Goal: Task Accomplishment & Management: Manage account settings

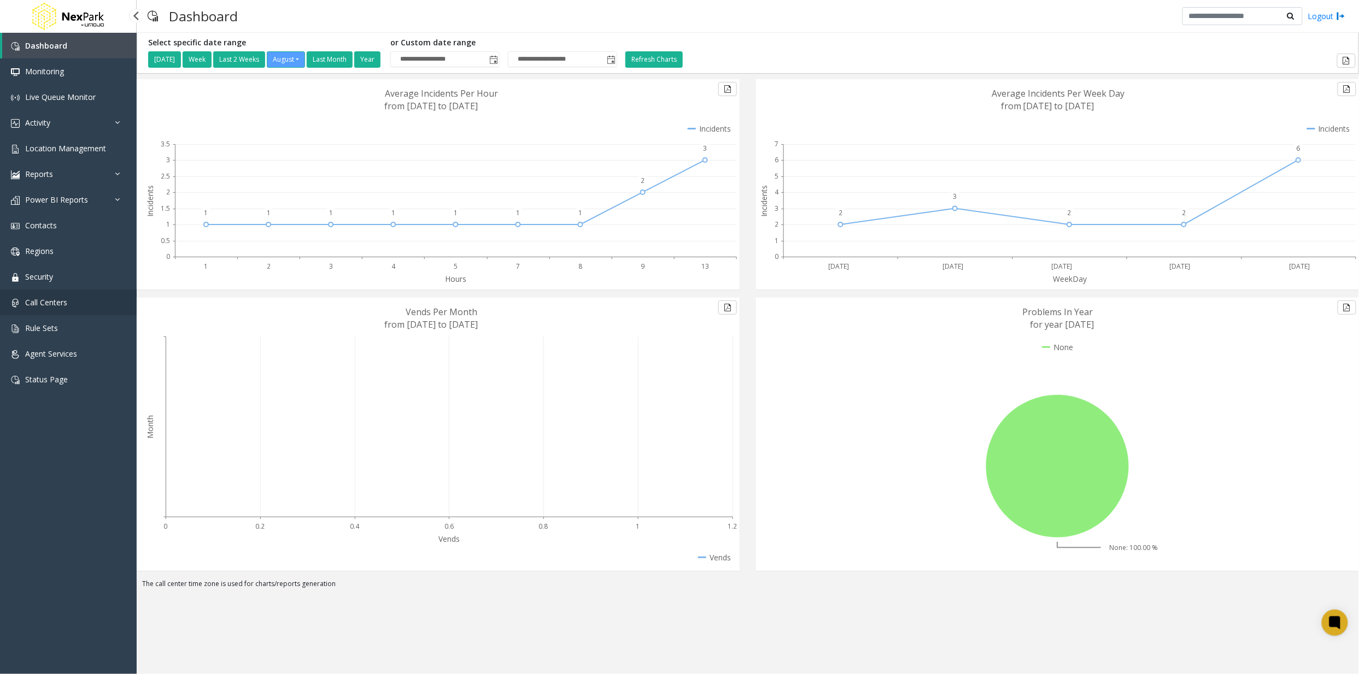
click at [44, 302] on span "Call Centers" at bounding box center [46, 302] width 42 height 10
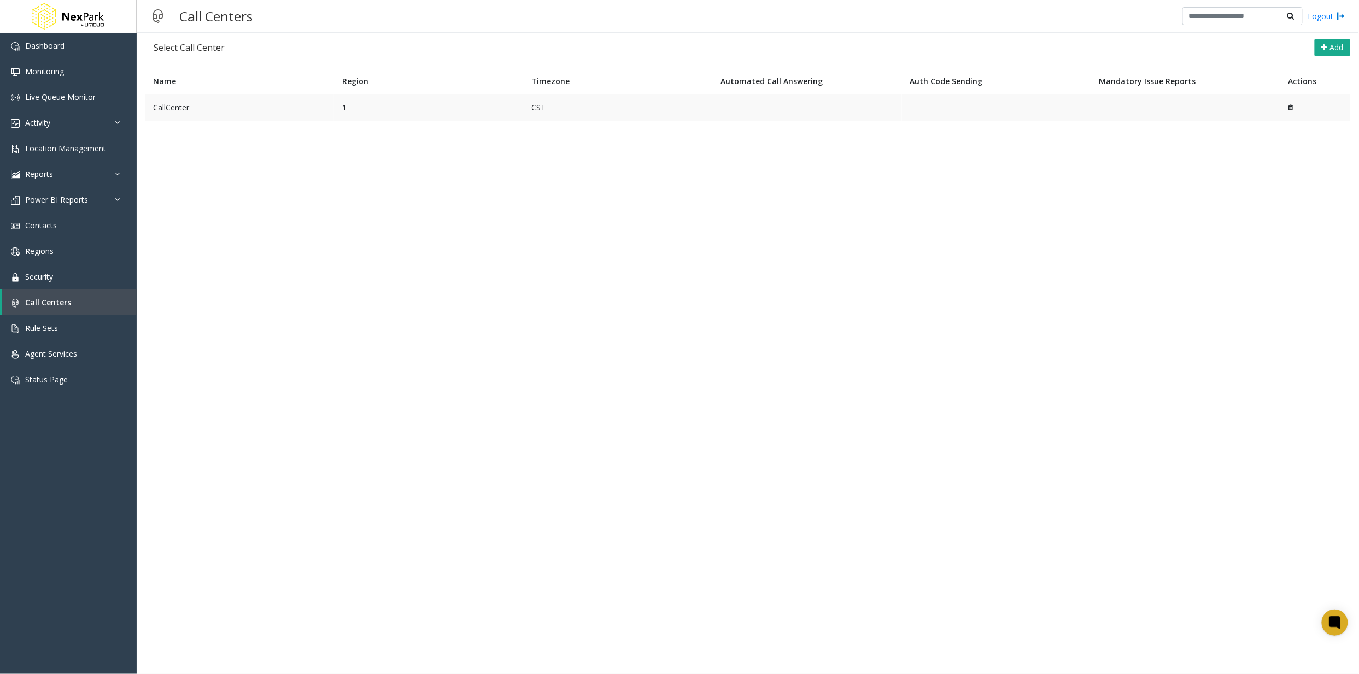
click at [174, 111] on td "CallCenter" at bounding box center [239, 108] width 189 height 26
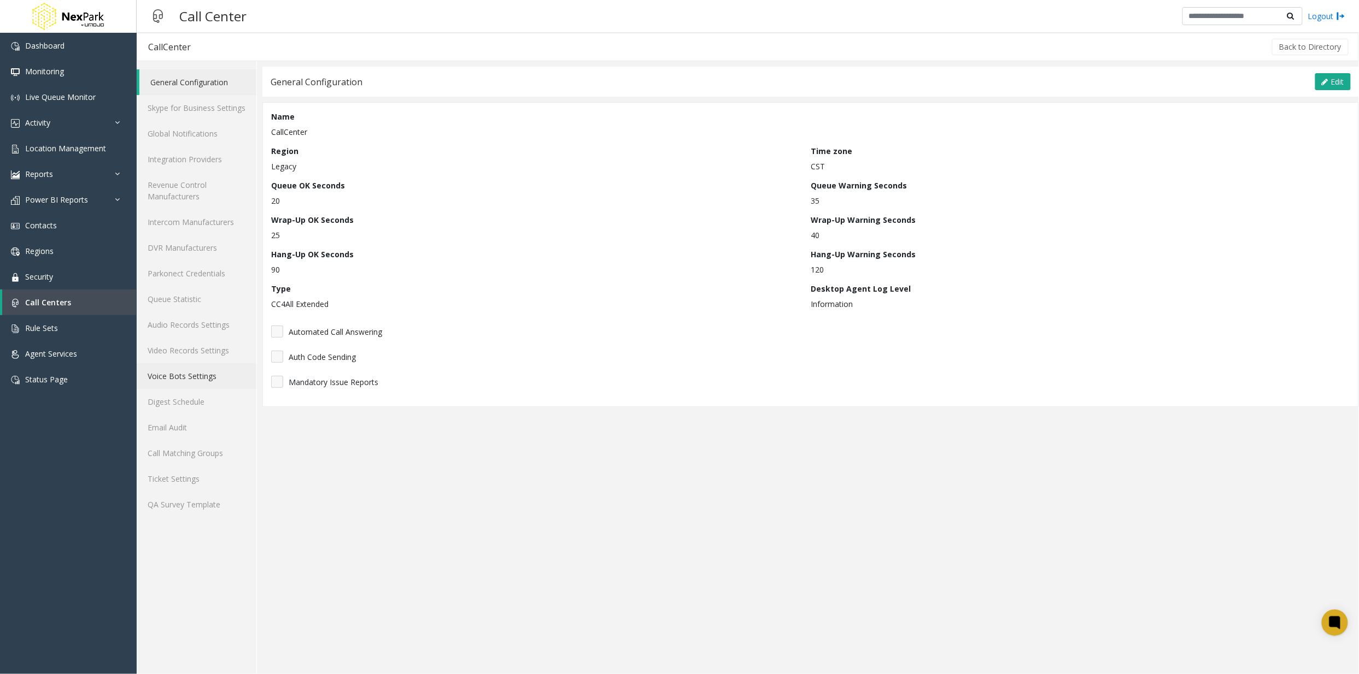
click at [168, 374] on link "Voice Bots Settings" at bounding box center [197, 376] width 120 height 26
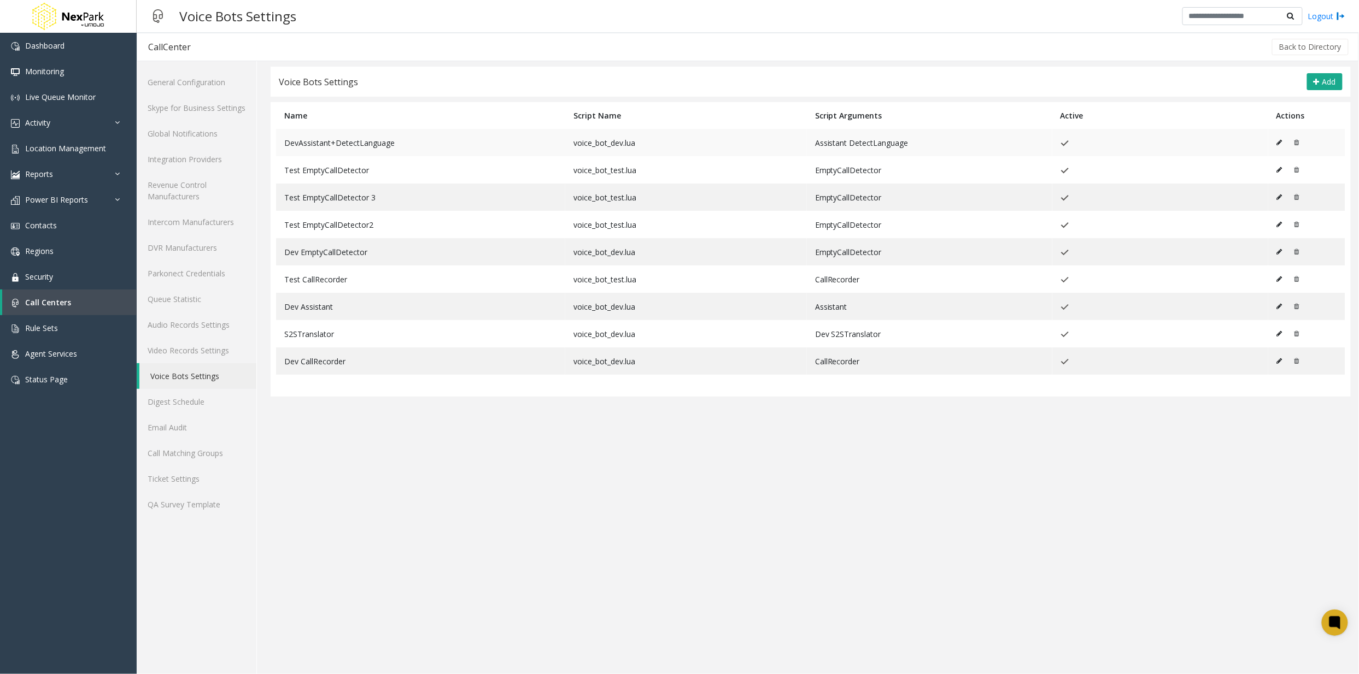
click at [1279, 142] on icon at bounding box center [1279, 142] width 5 height 7
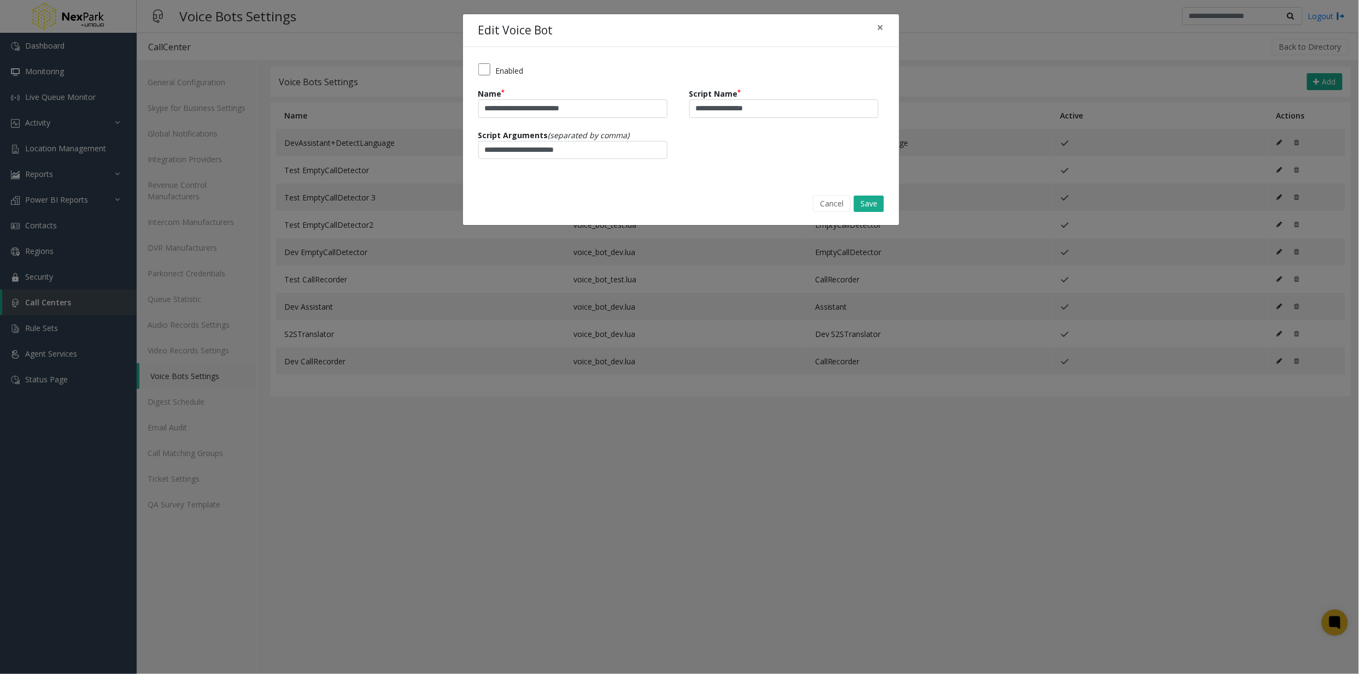
click at [497, 69] on label "Enabled" at bounding box center [510, 70] width 28 height 11
click at [868, 200] on button "Save" at bounding box center [869, 204] width 30 height 16
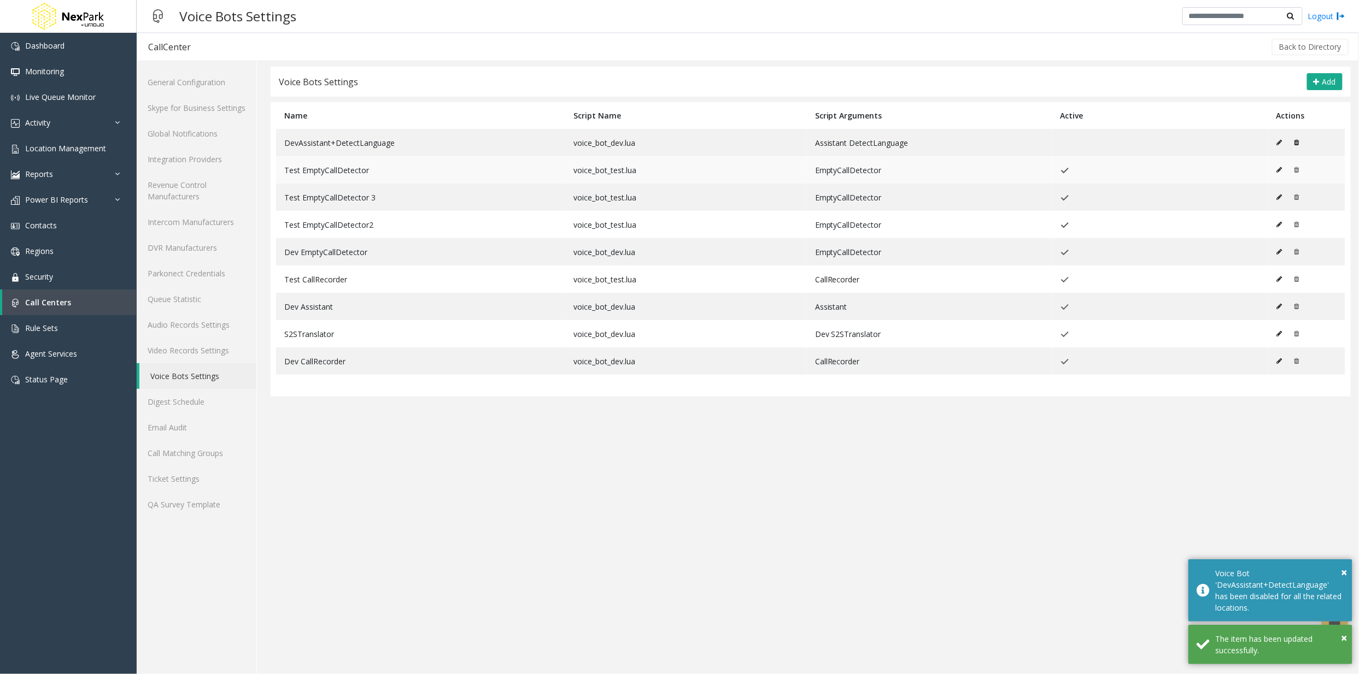
click at [1282, 167] on icon at bounding box center [1279, 170] width 5 height 7
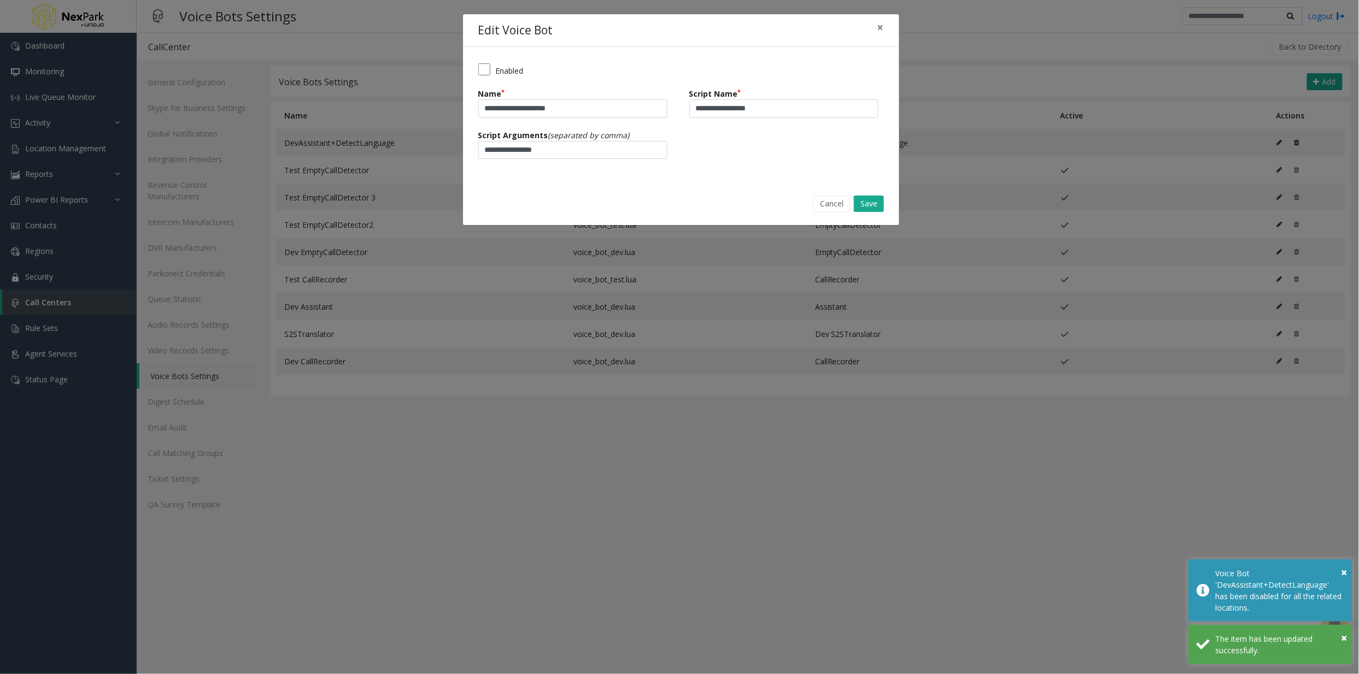
click at [506, 66] on label "Enabled" at bounding box center [510, 70] width 28 height 11
click at [874, 196] on button "Save" at bounding box center [869, 204] width 30 height 16
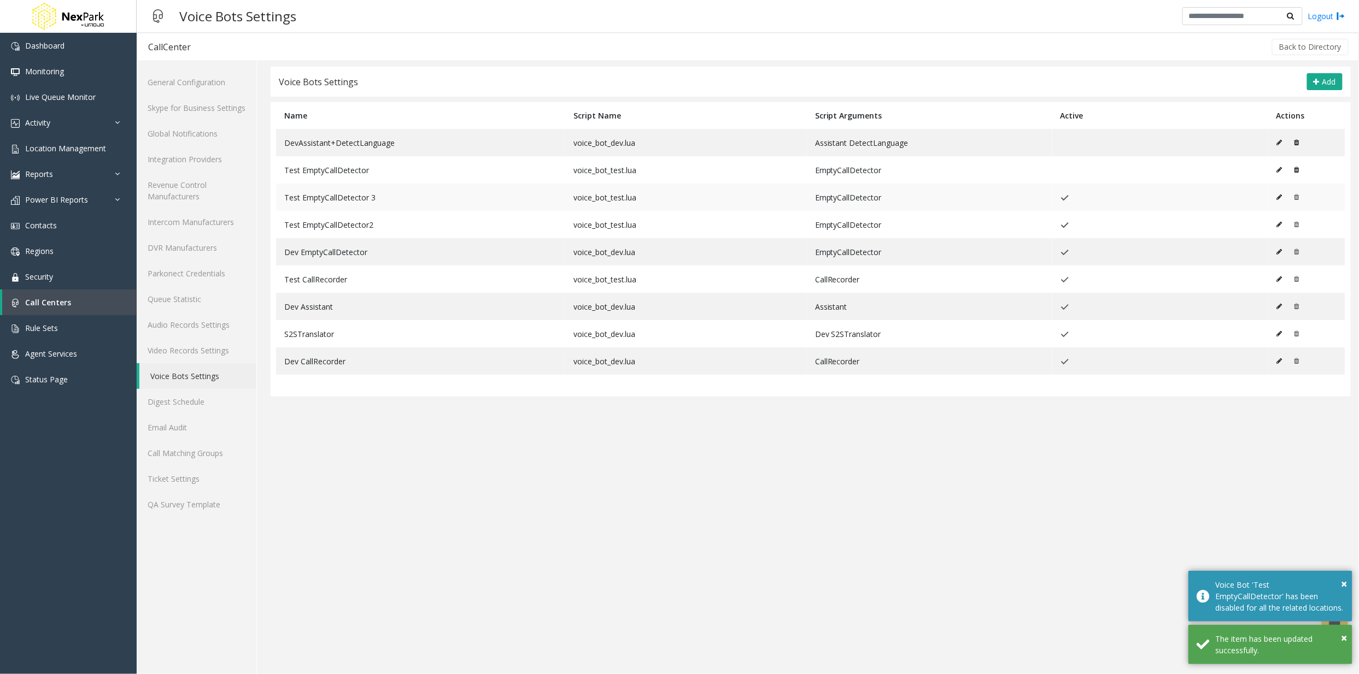
click at [1284, 195] on button at bounding box center [1282, 197] width 12 height 16
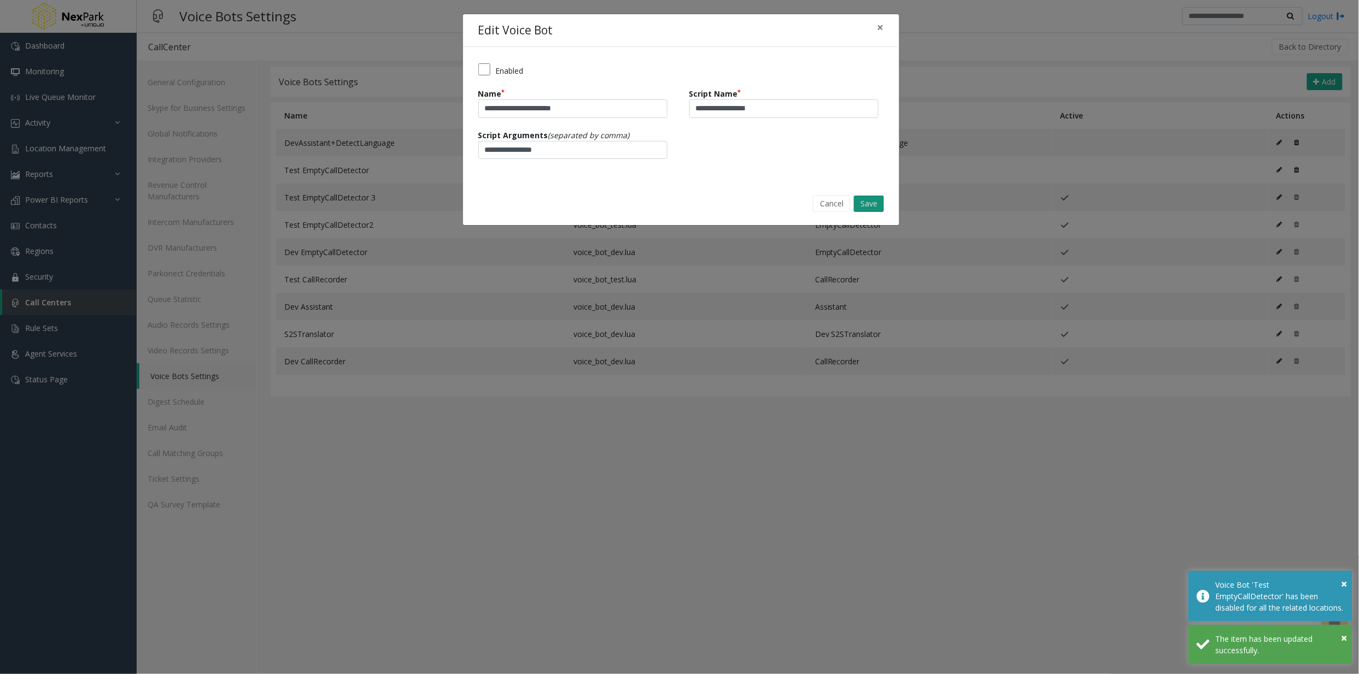
click at [877, 207] on button "Save" at bounding box center [869, 204] width 30 height 16
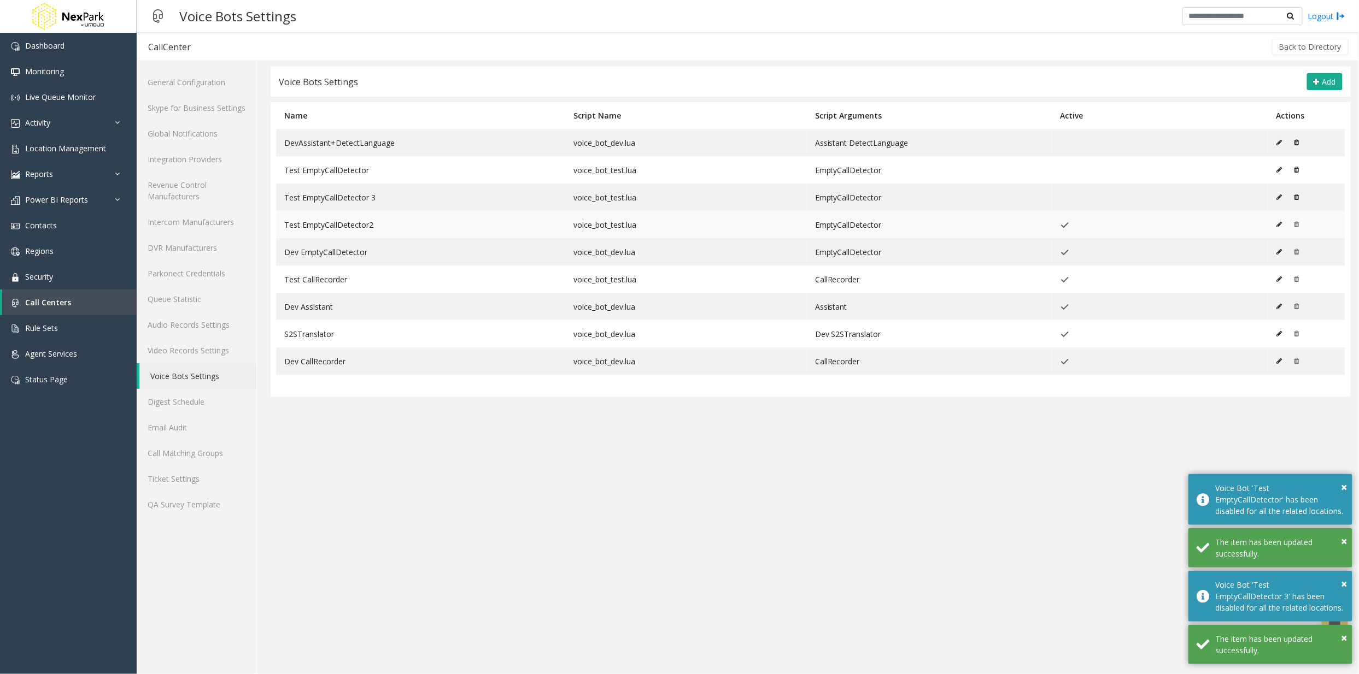
click at [1275, 226] on td at bounding box center [1306, 224] width 77 height 27
click at [1282, 226] on icon at bounding box center [1279, 224] width 5 height 7
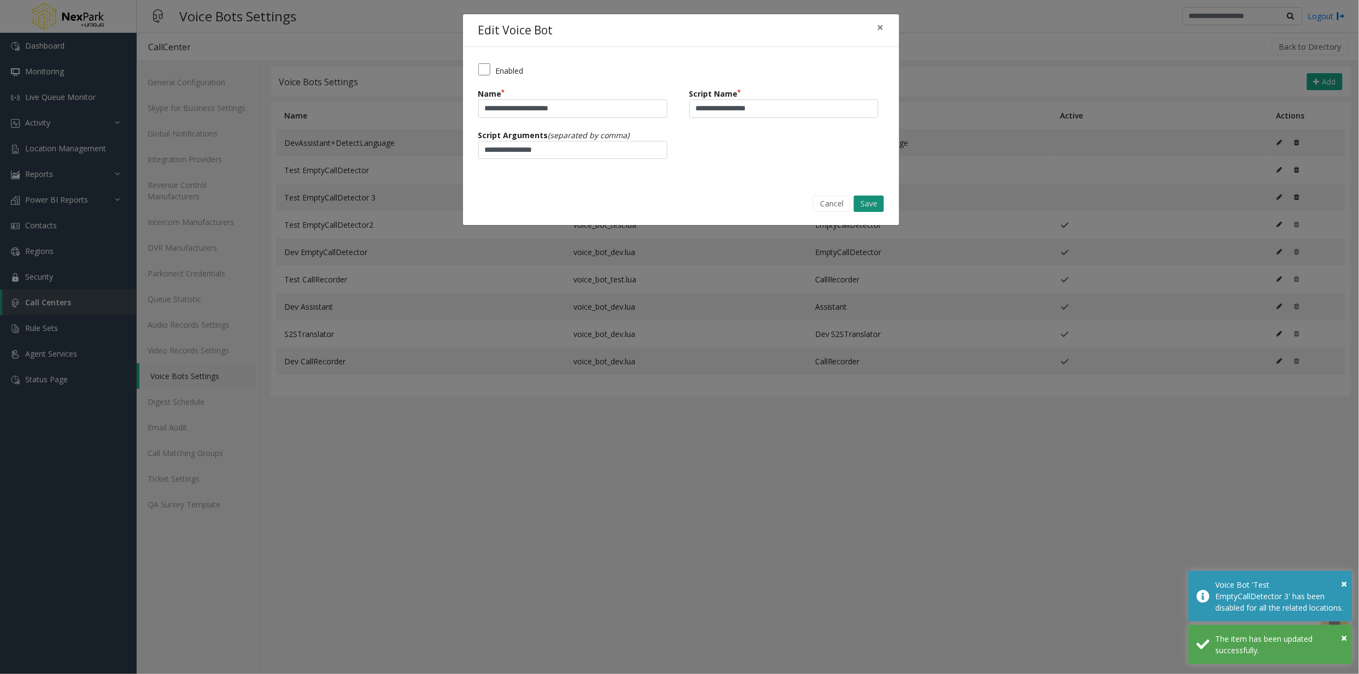
click at [877, 199] on button "Save" at bounding box center [869, 204] width 30 height 16
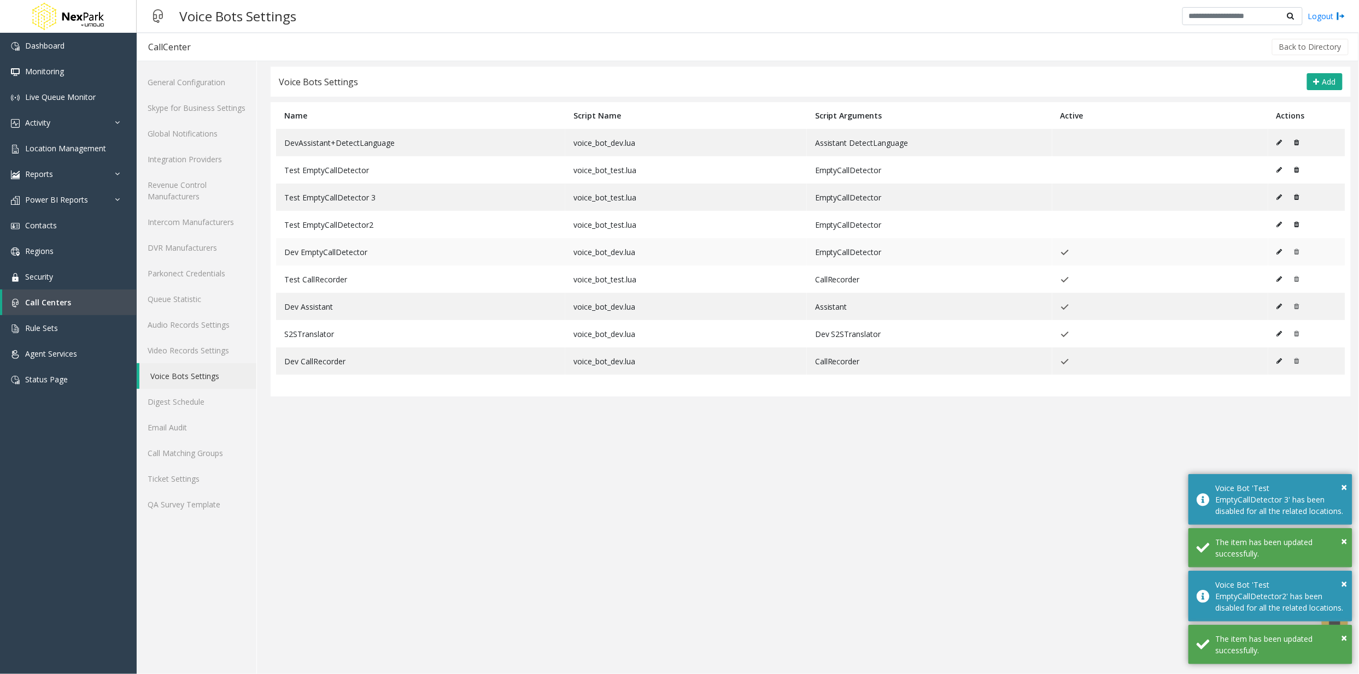
click at [1282, 252] on icon at bounding box center [1279, 252] width 5 height 7
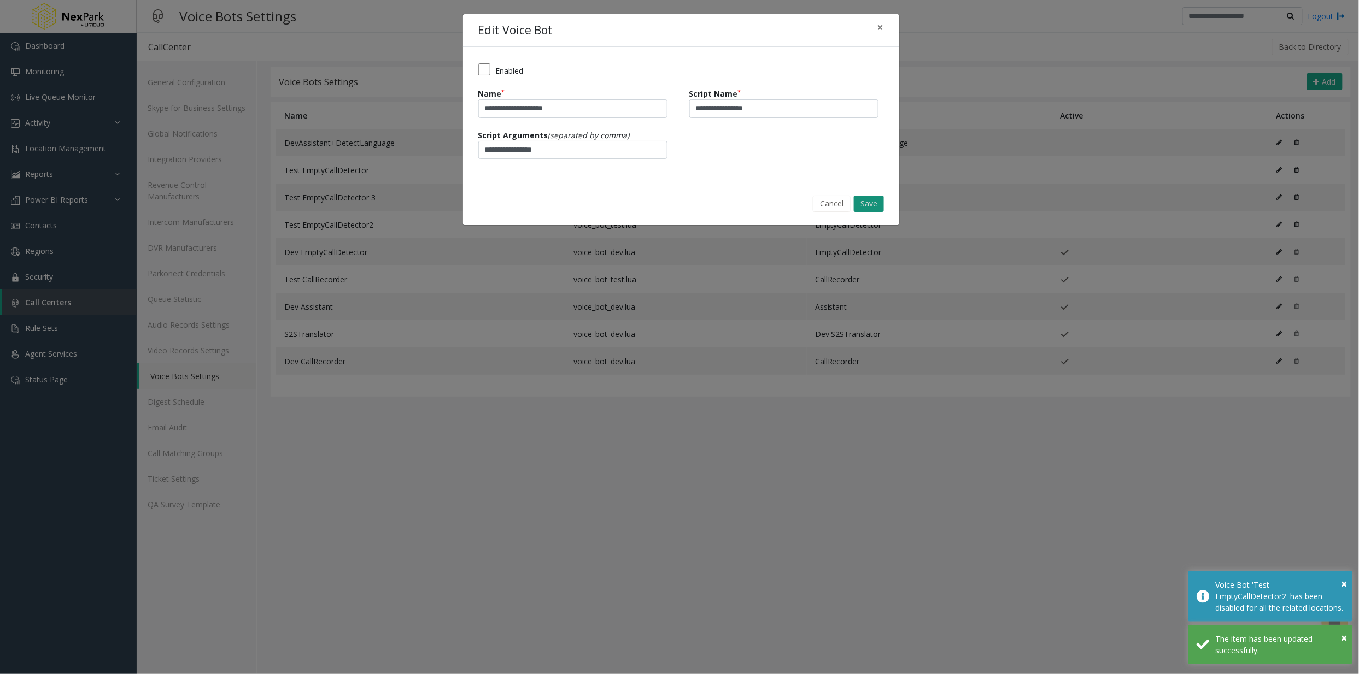
click at [869, 204] on button "Save" at bounding box center [869, 204] width 30 height 16
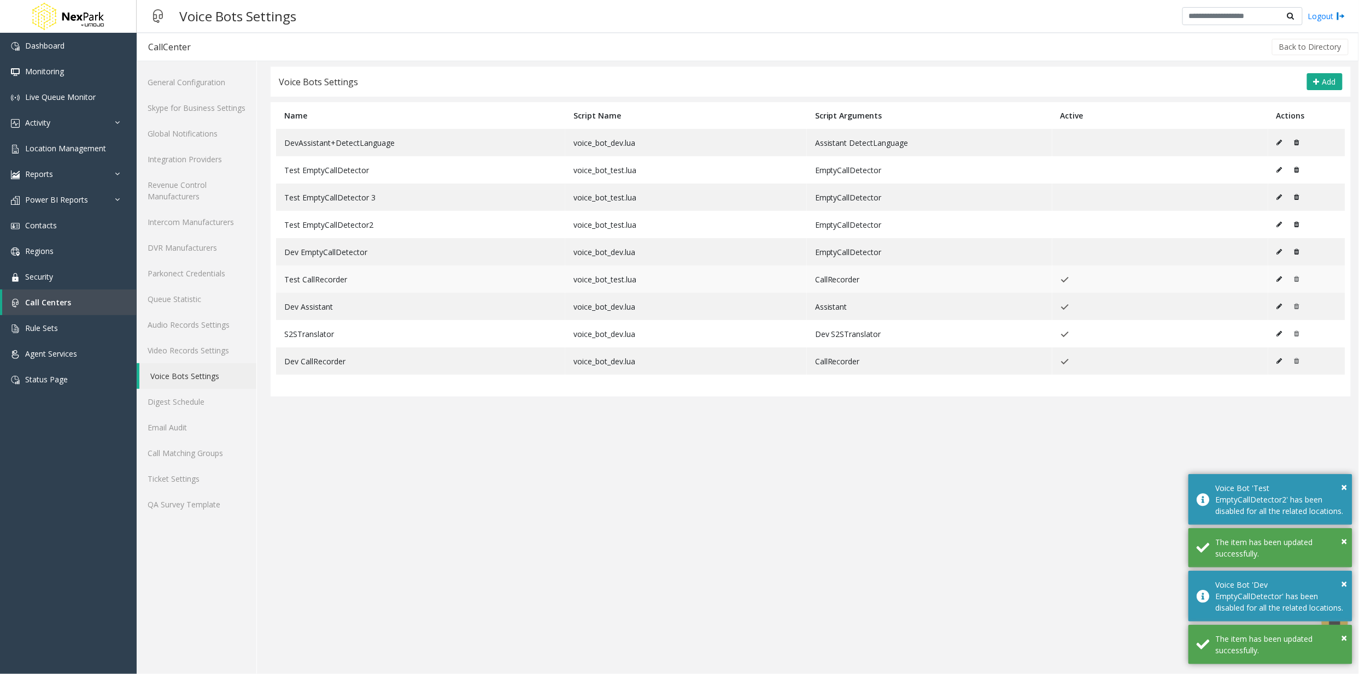
click at [1282, 283] on icon at bounding box center [1279, 279] width 5 height 7
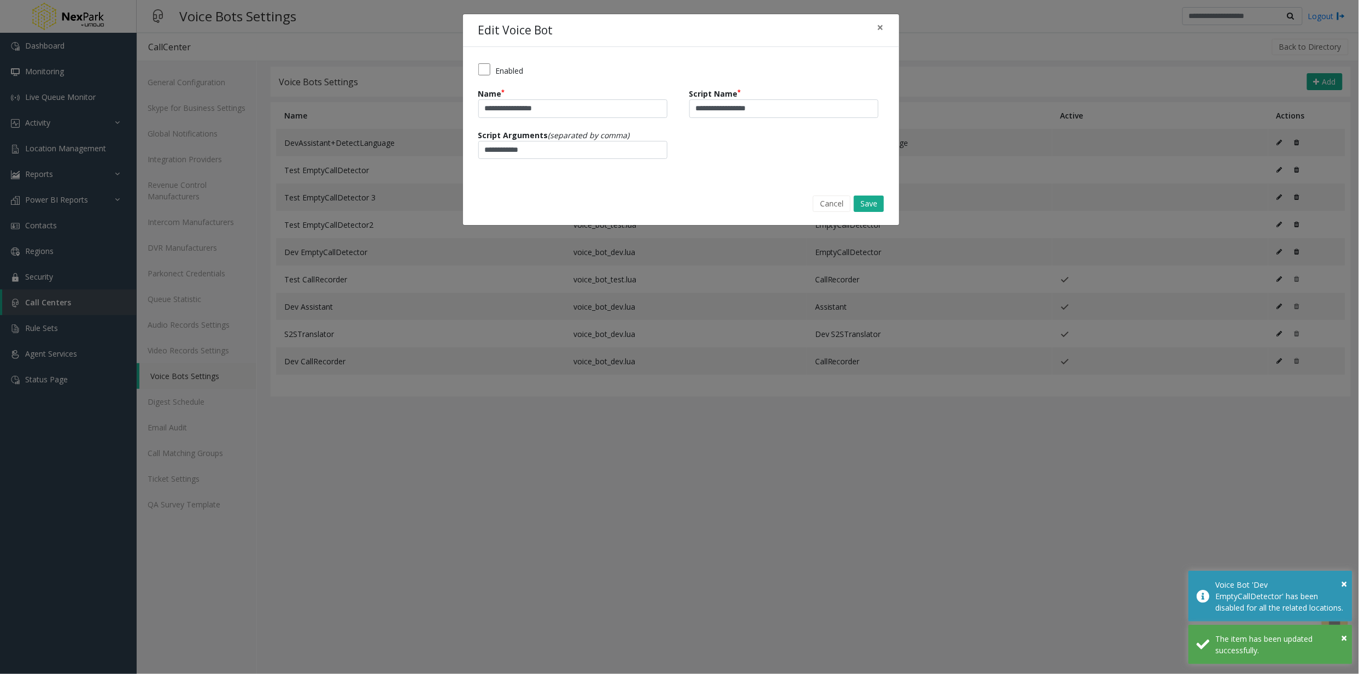
click at [492, 71] on div "Enabled" at bounding box center [681, 69] width 422 height 14
click at [509, 68] on label "Enabled" at bounding box center [510, 70] width 28 height 11
click at [872, 202] on button "Save" at bounding box center [869, 204] width 30 height 16
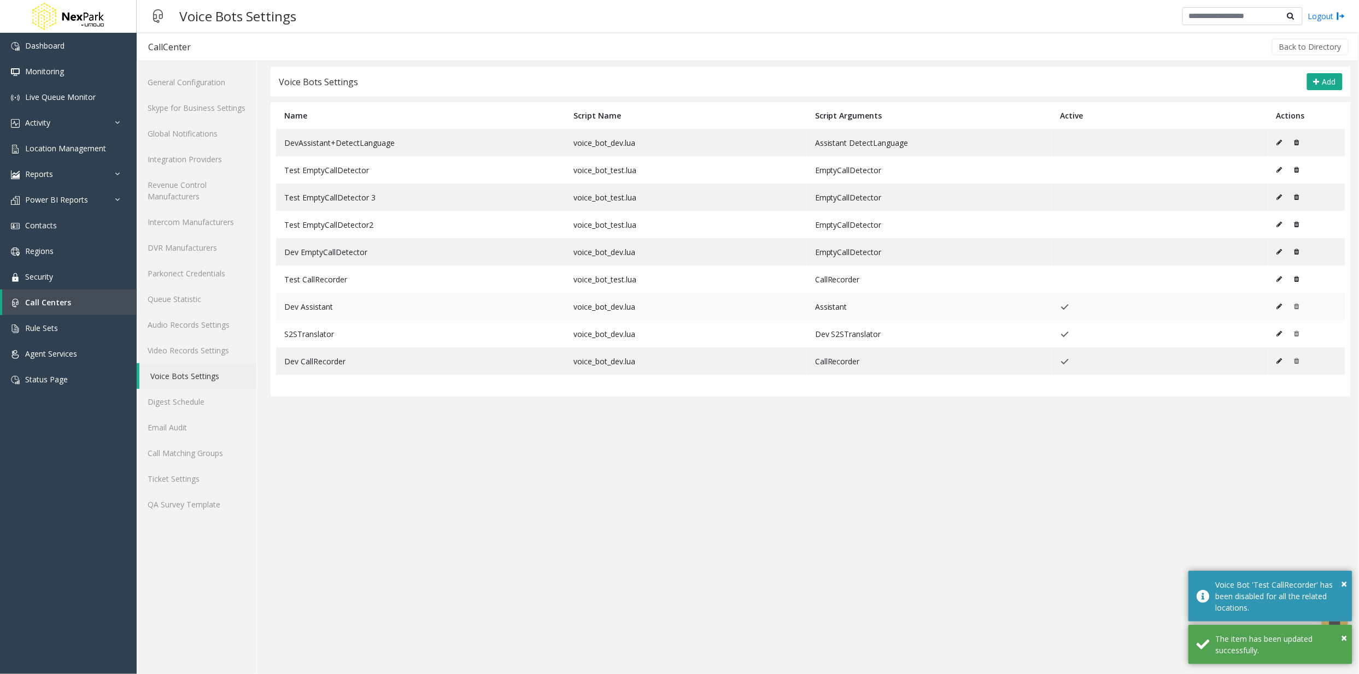
click at [1282, 307] on icon at bounding box center [1279, 306] width 5 height 7
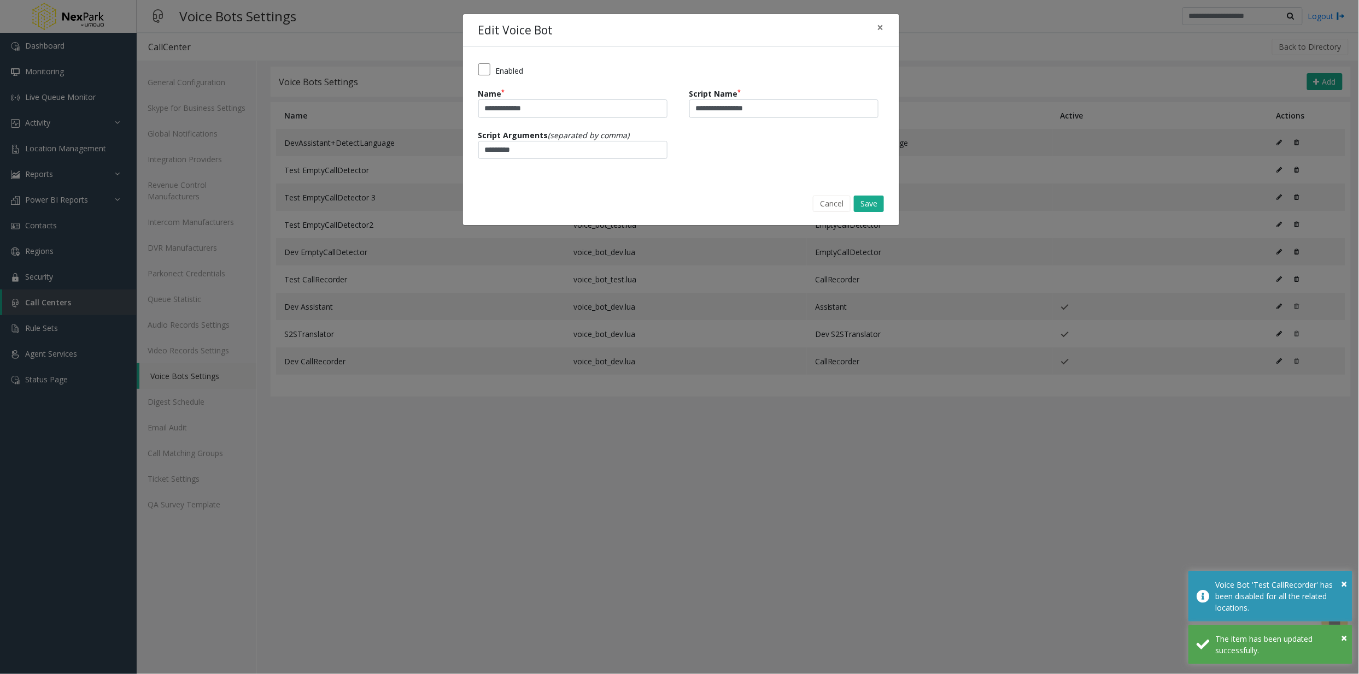
click at [505, 70] on label "Enabled" at bounding box center [510, 70] width 28 height 11
click at [871, 204] on button "Save" at bounding box center [869, 204] width 30 height 16
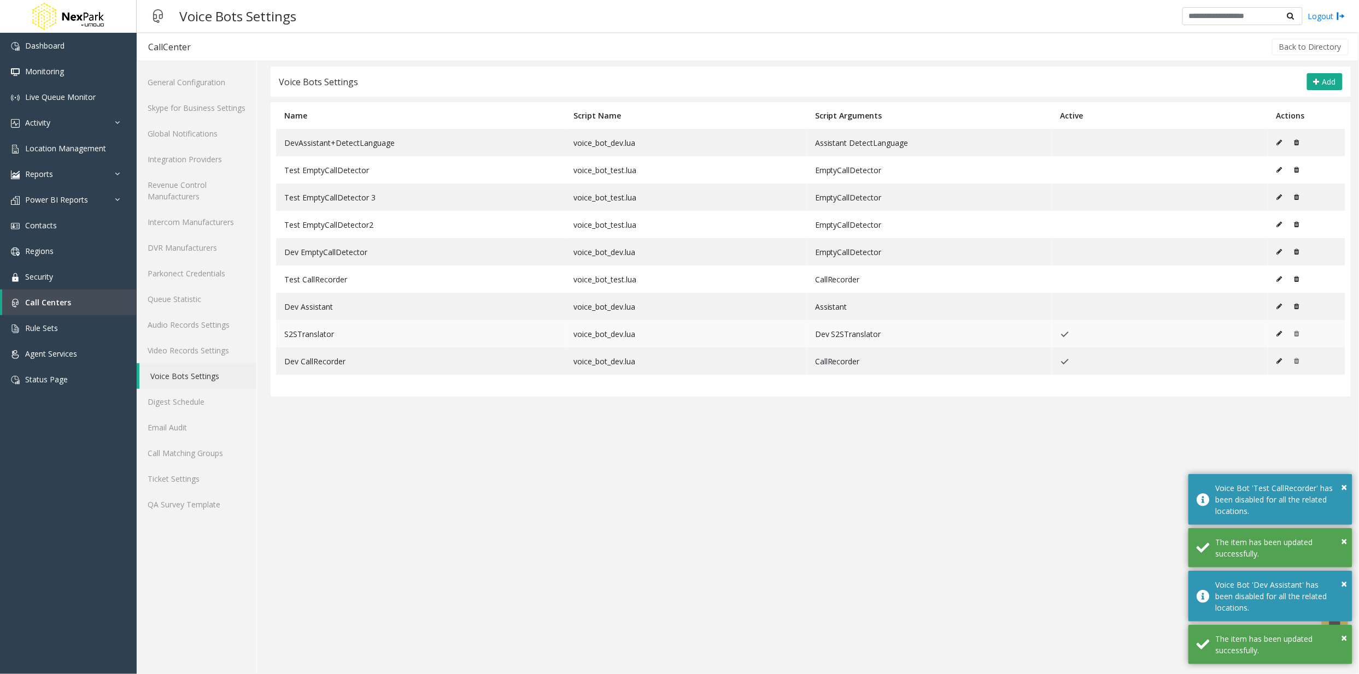
click at [1278, 335] on icon at bounding box center [1279, 334] width 5 height 7
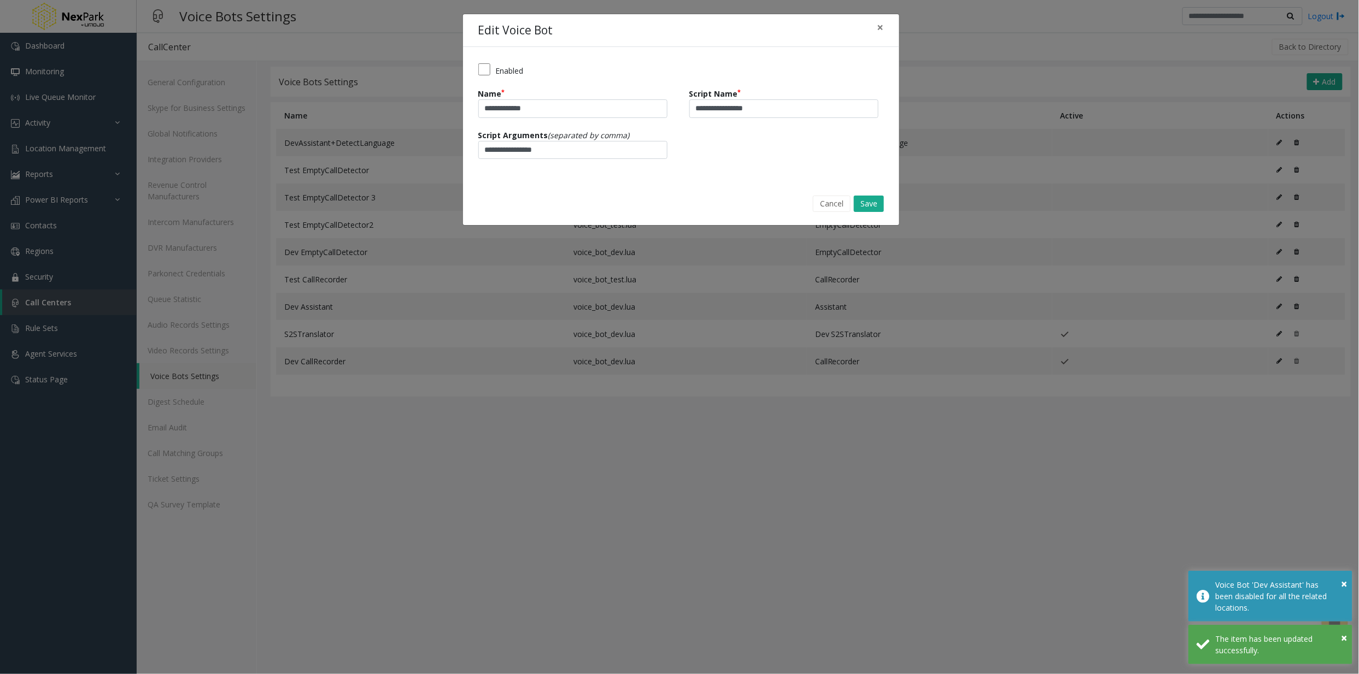
click at [503, 70] on label "Enabled" at bounding box center [510, 70] width 28 height 11
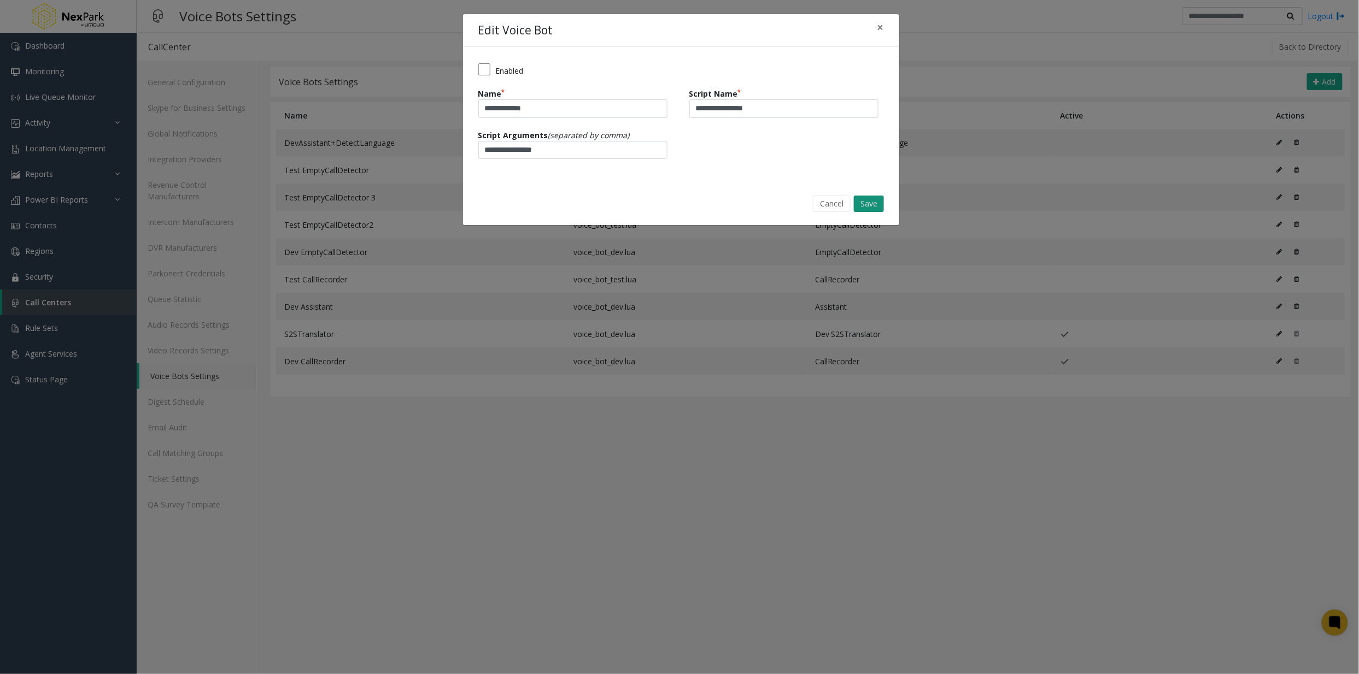
click at [873, 202] on button "Save" at bounding box center [869, 204] width 30 height 16
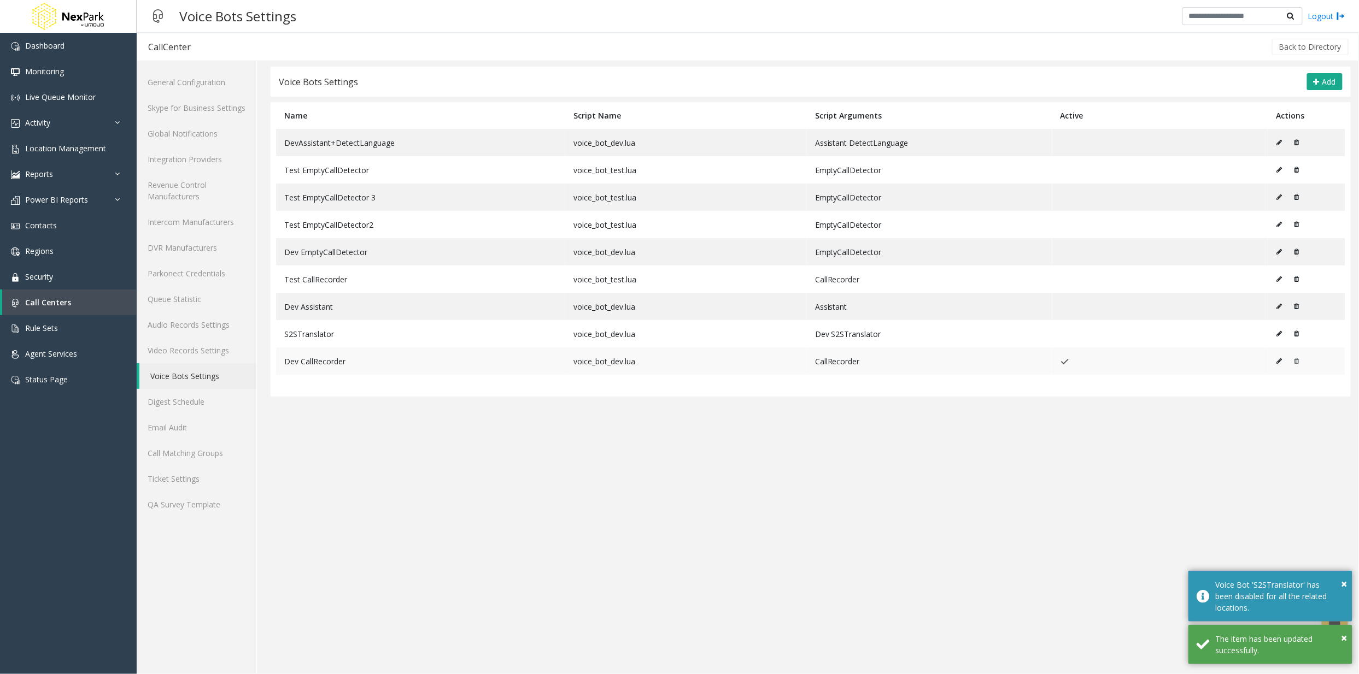
click at [1281, 361] on icon at bounding box center [1279, 361] width 5 height 7
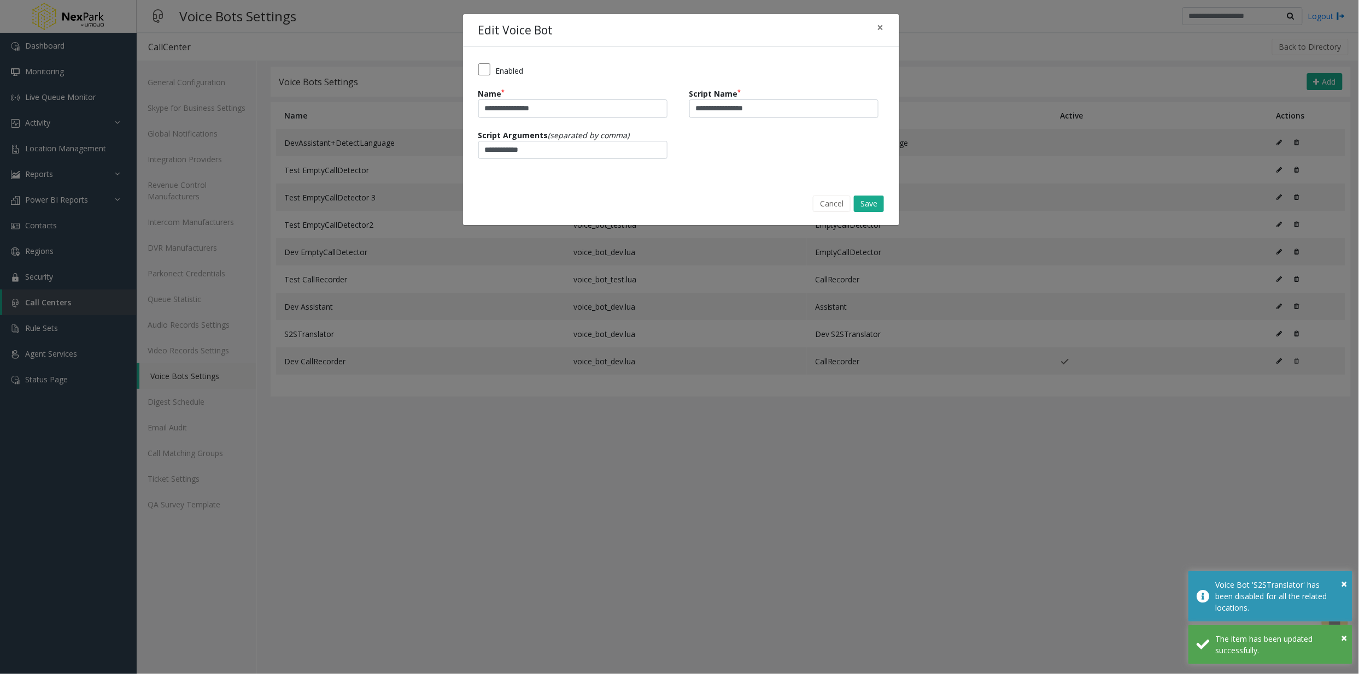
click at [513, 70] on label "Enabled" at bounding box center [510, 70] width 28 height 11
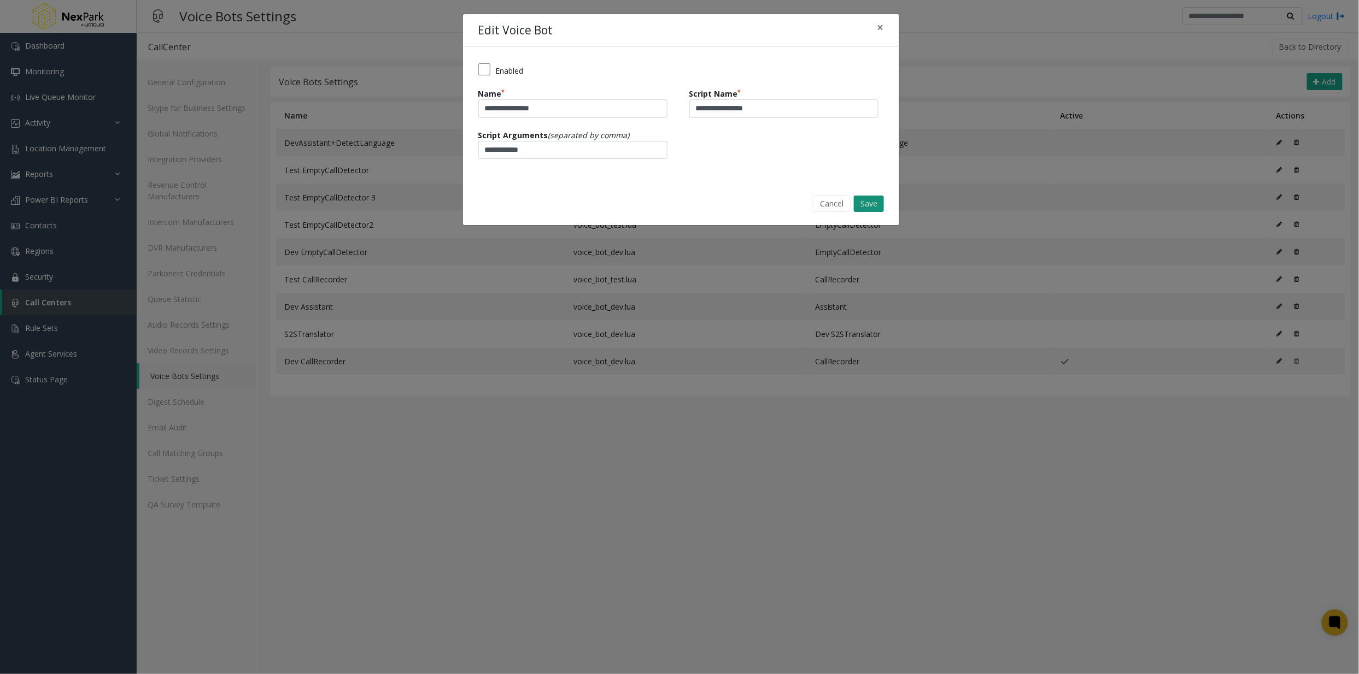
click at [873, 202] on button "Save" at bounding box center [869, 204] width 30 height 16
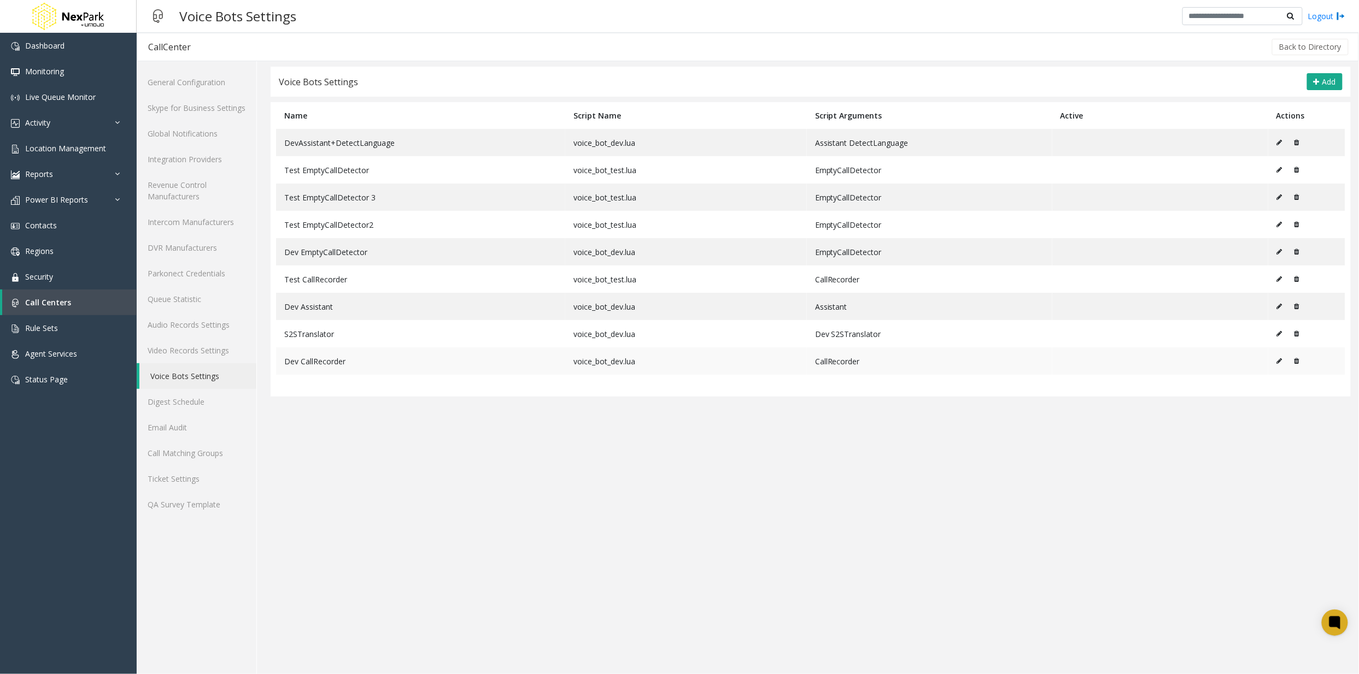
click at [1297, 365] on icon at bounding box center [1296, 361] width 5 height 7
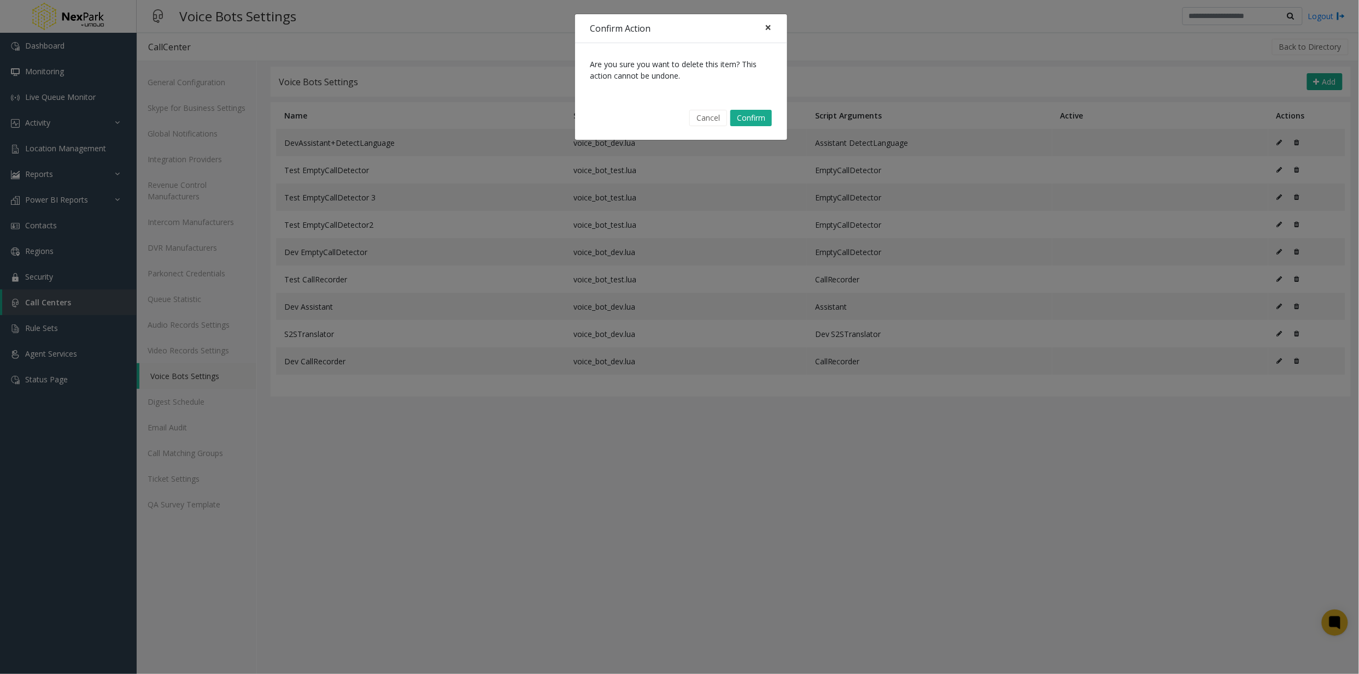
click at [771, 26] on span "×" at bounding box center [768, 27] width 7 height 15
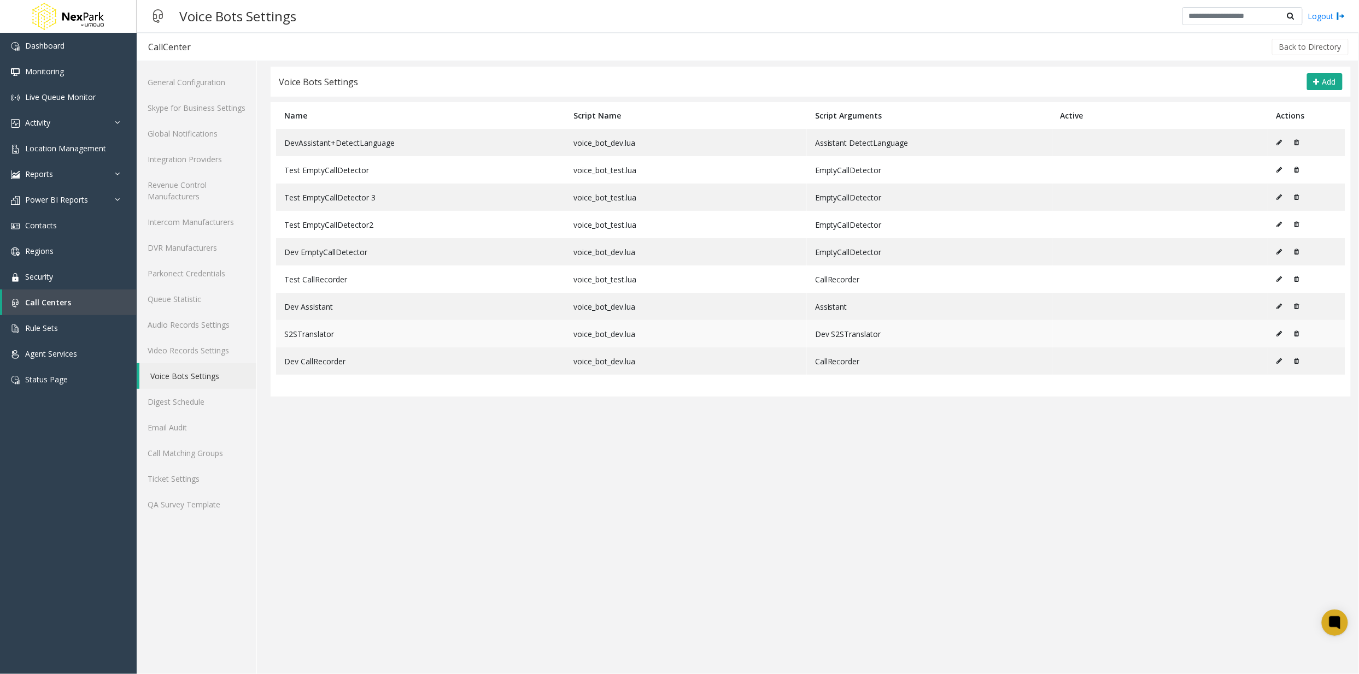
click at [1299, 337] on icon at bounding box center [1296, 334] width 5 height 7
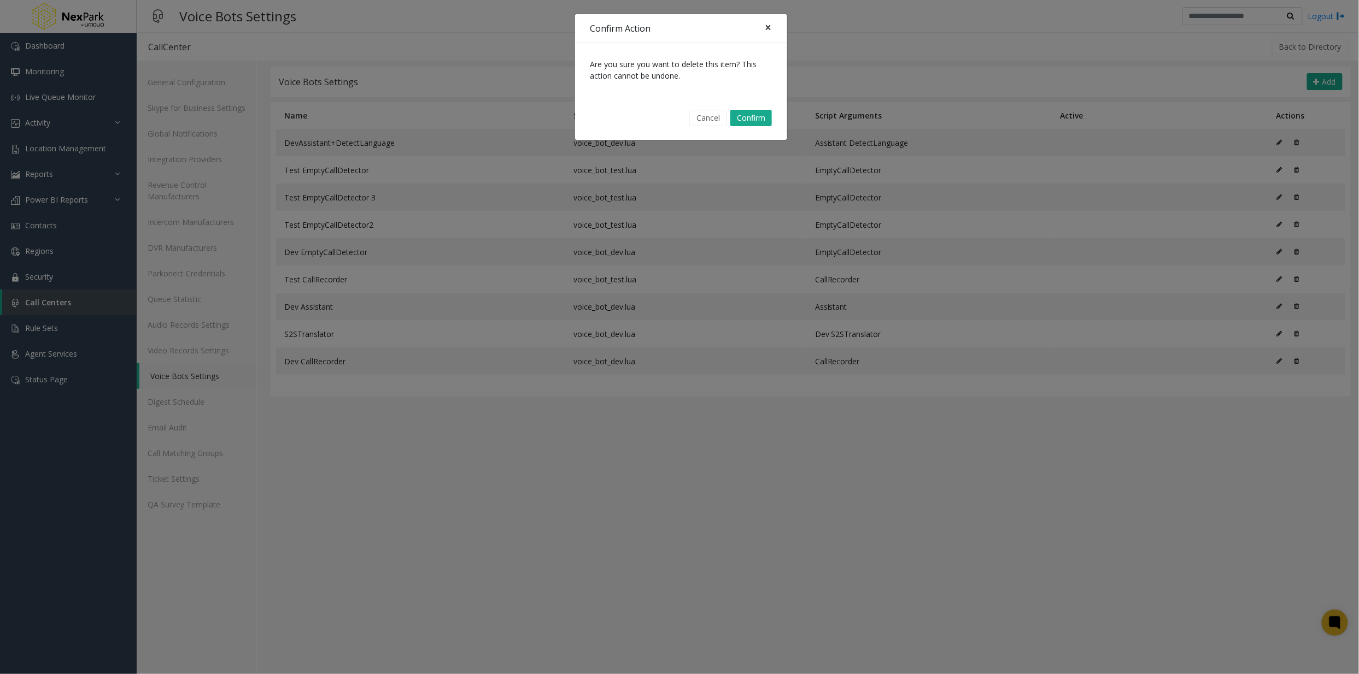
click at [768, 25] on span "×" at bounding box center [768, 27] width 7 height 15
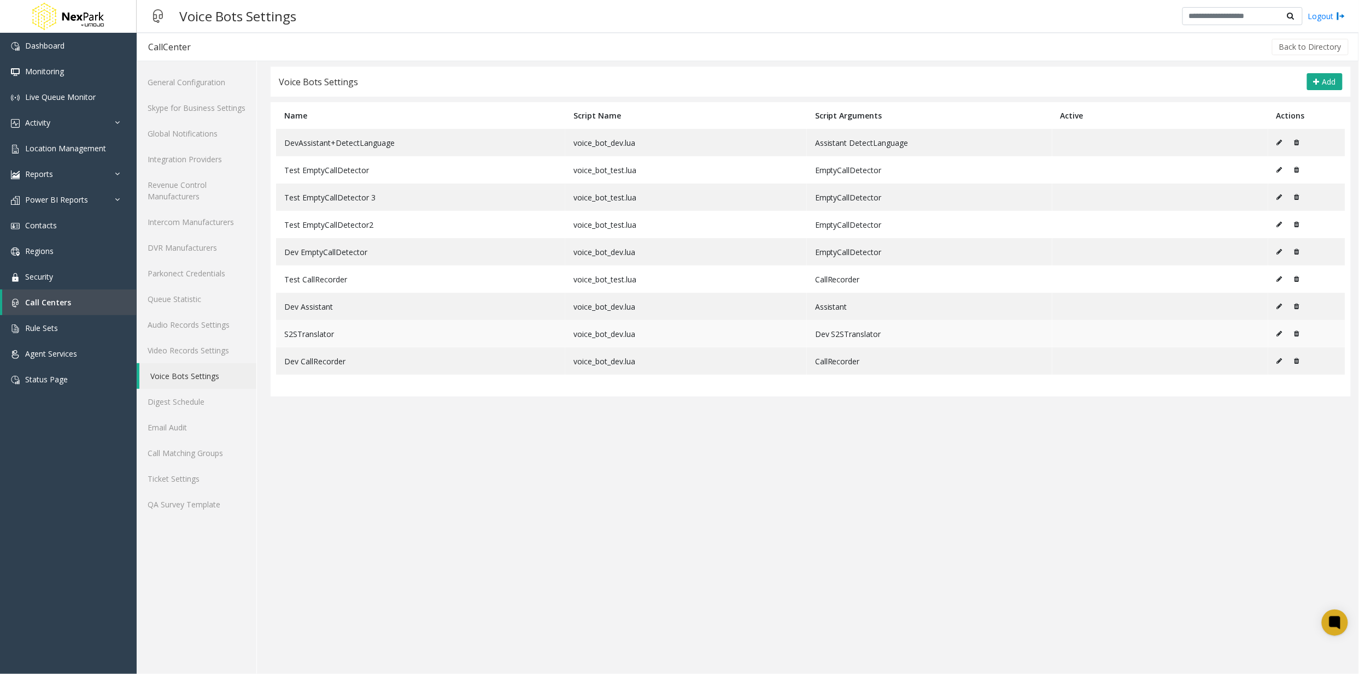
click at [1279, 337] on icon at bounding box center [1279, 334] width 5 height 7
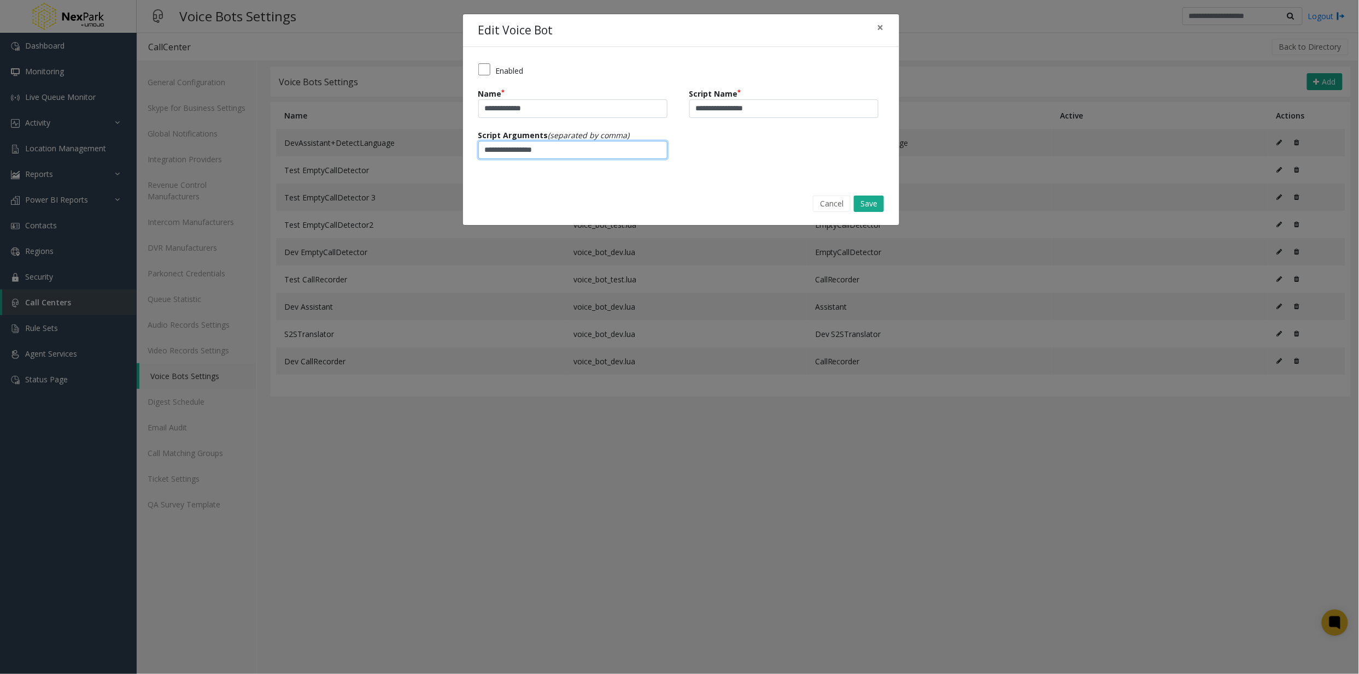
drag, startPoint x: 499, startPoint y: 149, endPoint x: 472, endPoint y: 149, distance: 26.8
click at [472, 149] on div "**********" at bounding box center [681, 114] width 436 height 135
drag, startPoint x: 501, startPoint y: 149, endPoint x: 475, endPoint y: 145, distance: 26.0
click at [475, 145] on div "**********" at bounding box center [681, 114] width 436 height 135
click at [879, 22] on span "×" at bounding box center [880, 27] width 7 height 15
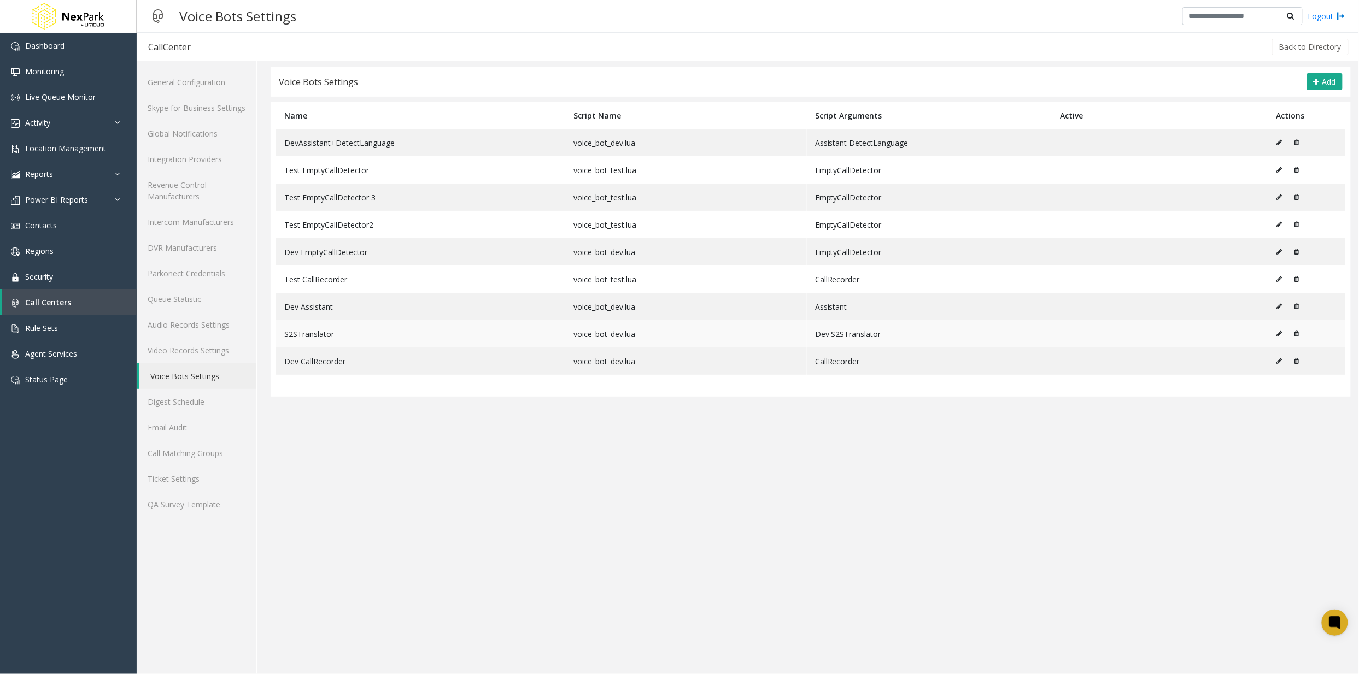
click at [1282, 337] on icon at bounding box center [1279, 334] width 5 height 7
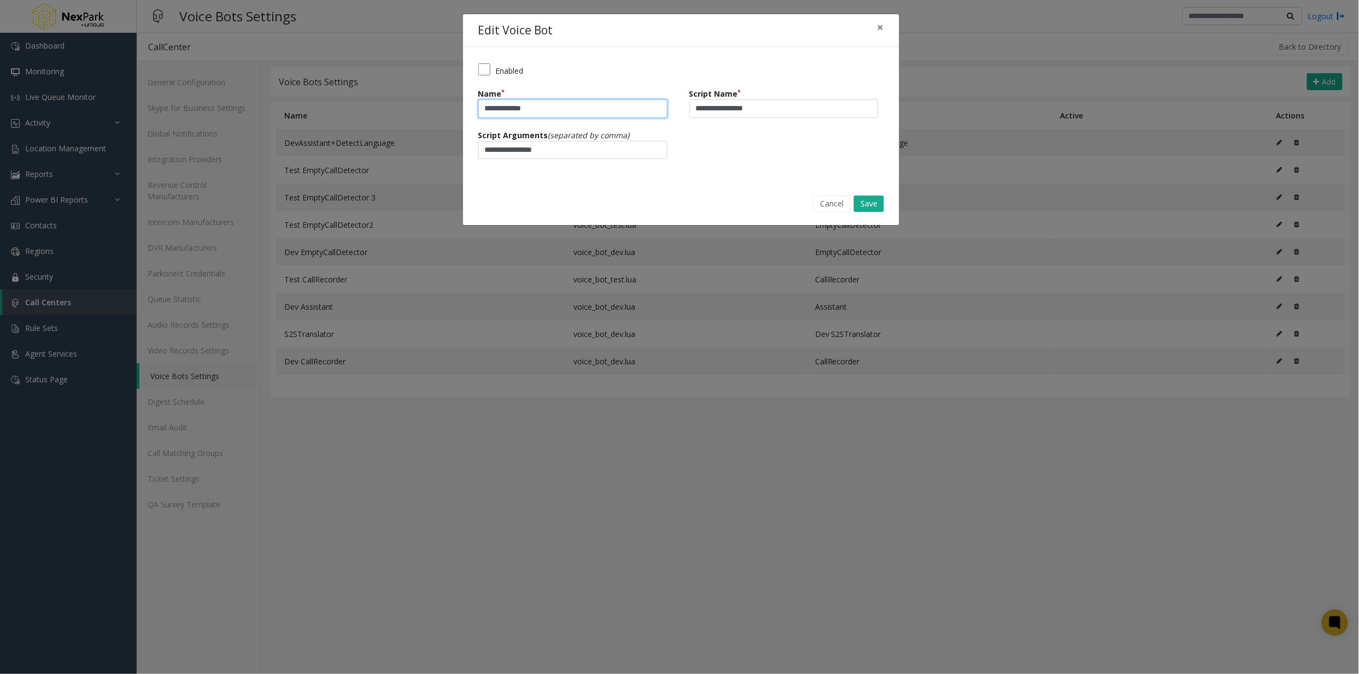
click at [486, 108] on input "**********" at bounding box center [572, 108] width 189 height 19
type input "**********"
click at [866, 205] on button "Save" at bounding box center [869, 204] width 30 height 16
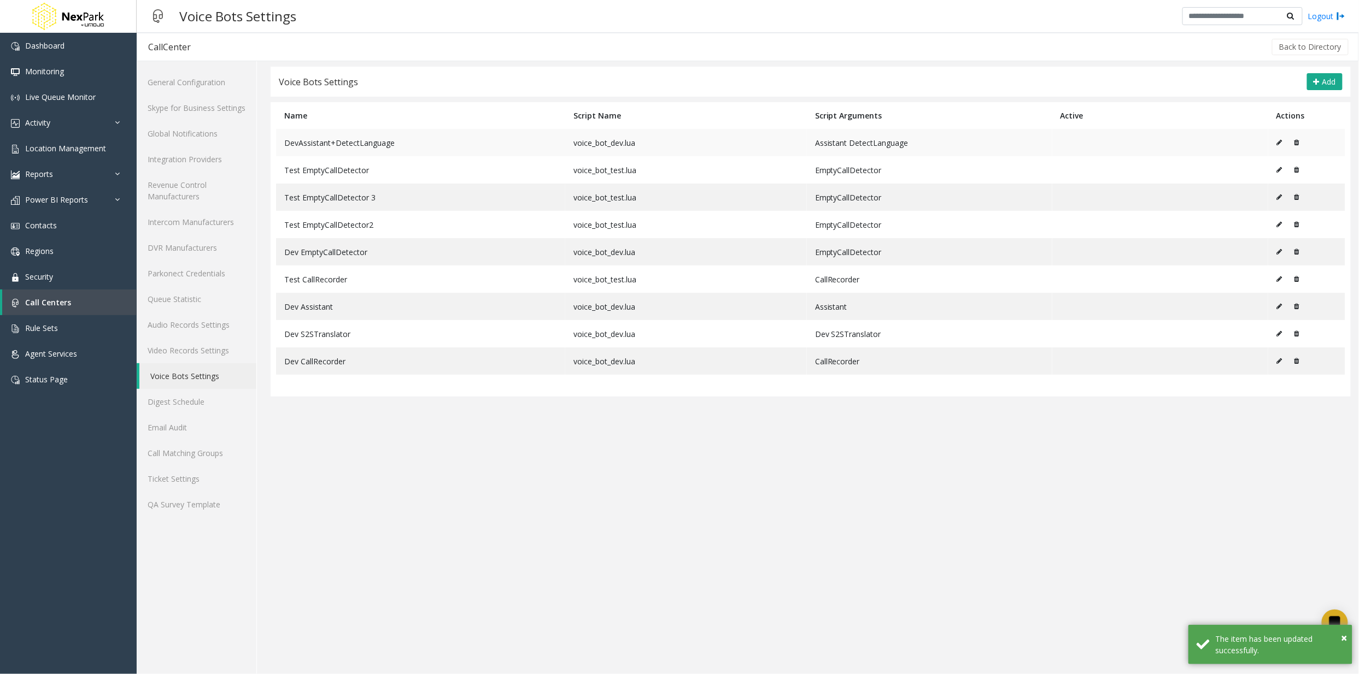
drag, startPoint x: 395, startPoint y: 140, endPoint x: 436, endPoint y: 140, distance: 41.5
click at [399, 140] on td "DevAssistant+DetectLanguage" at bounding box center [420, 142] width 289 height 27
click at [1284, 143] on button at bounding box center [1282, 142] width 12 height 16
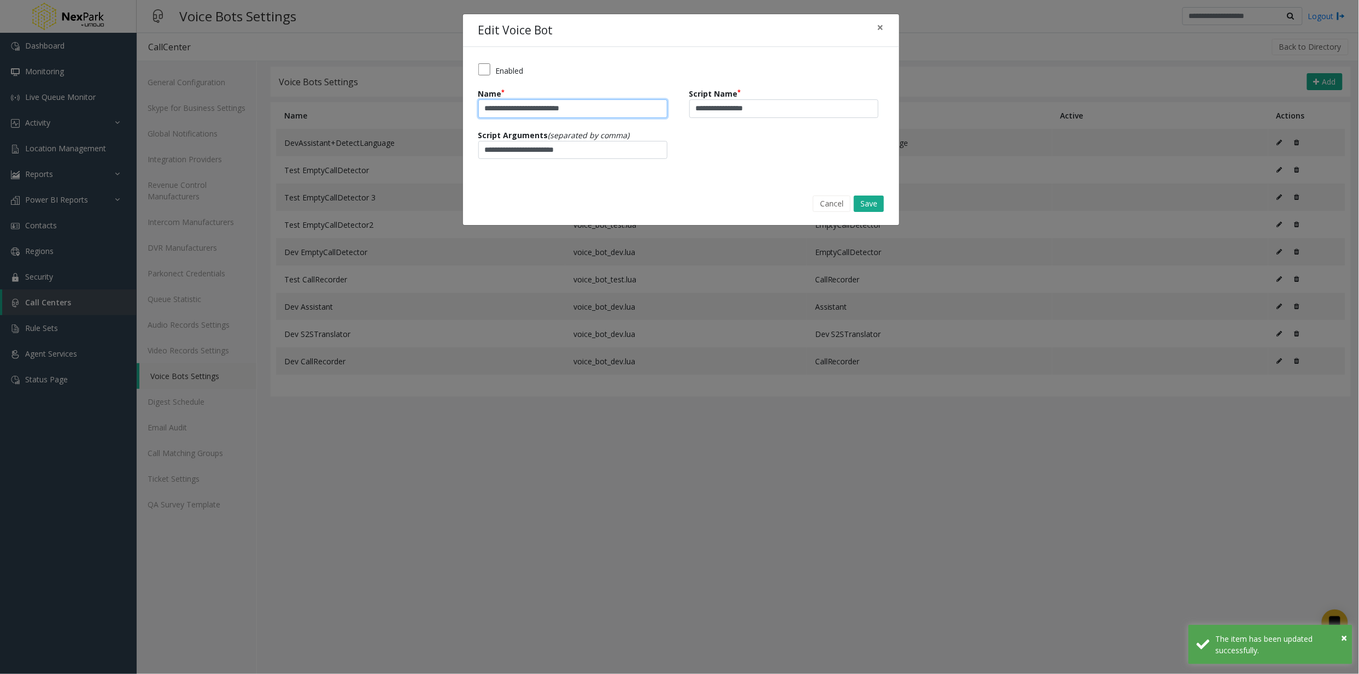
click at [497, 111] on input "**********" at bounding box center [572, 108] width 189 height 19
type input "**********"
click at [869, 205] on button "Save" at bounding box center [869, 204] width 30 height 16
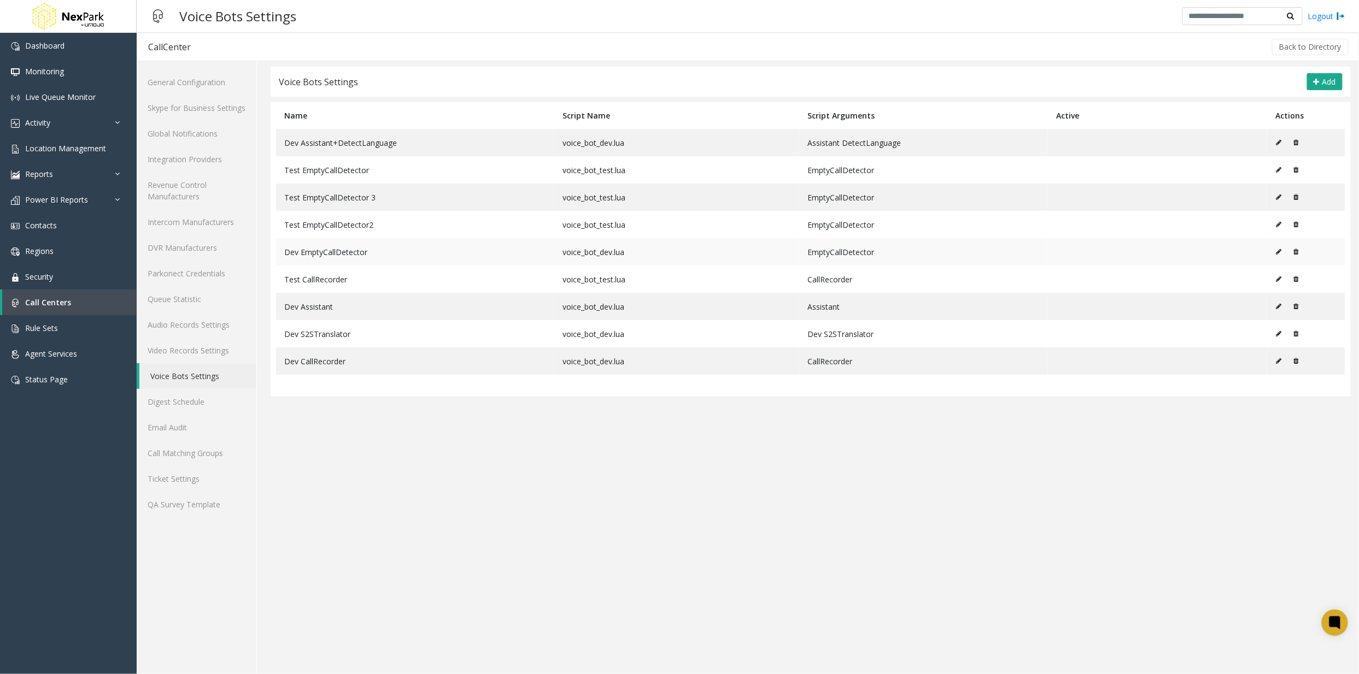
click at [362, 252] on td "Dev EmptyCallDetector" at bounding box center [415, 251] width 278 height 27
click at [1281, 254] on icon at bounding box center [1278, 252] width 5 height 7
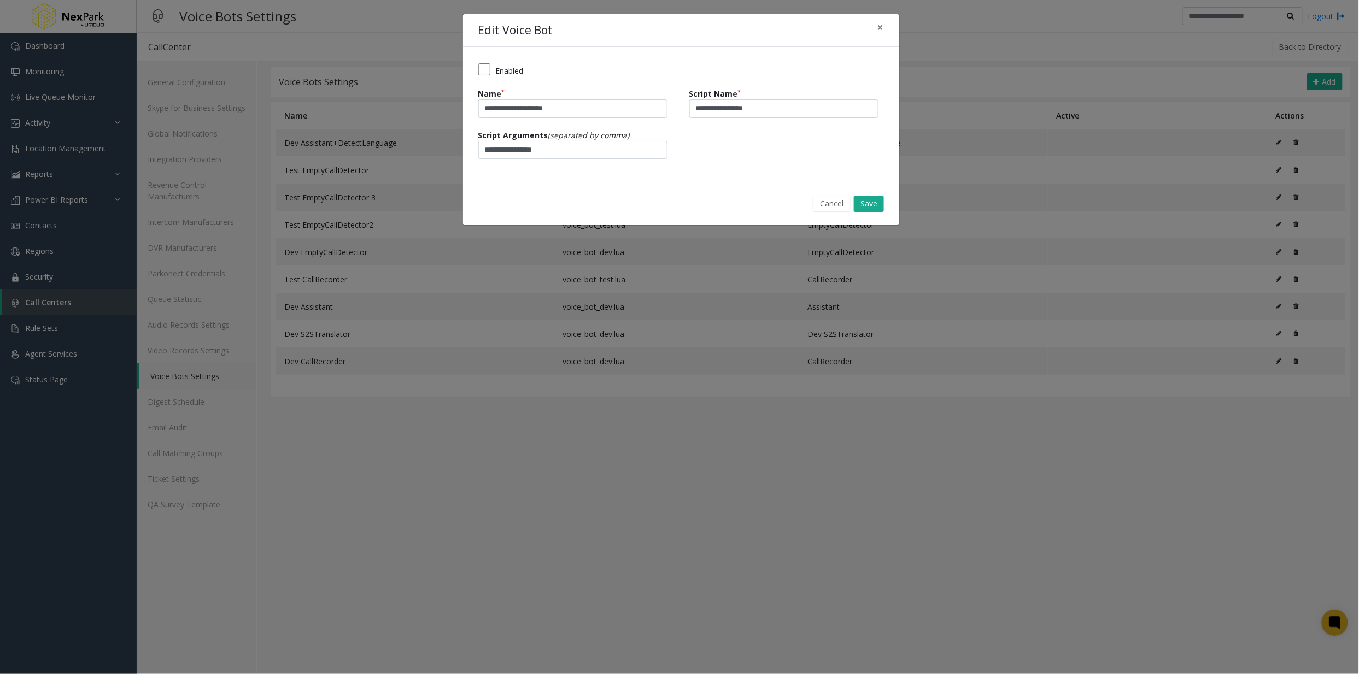
click at [501, 66] on label "Enabled" at bounding box center [510, 70] width 28 height 11
click at [875, 203] on button "Save" at bounding box center [869, 204] width 30 height 16
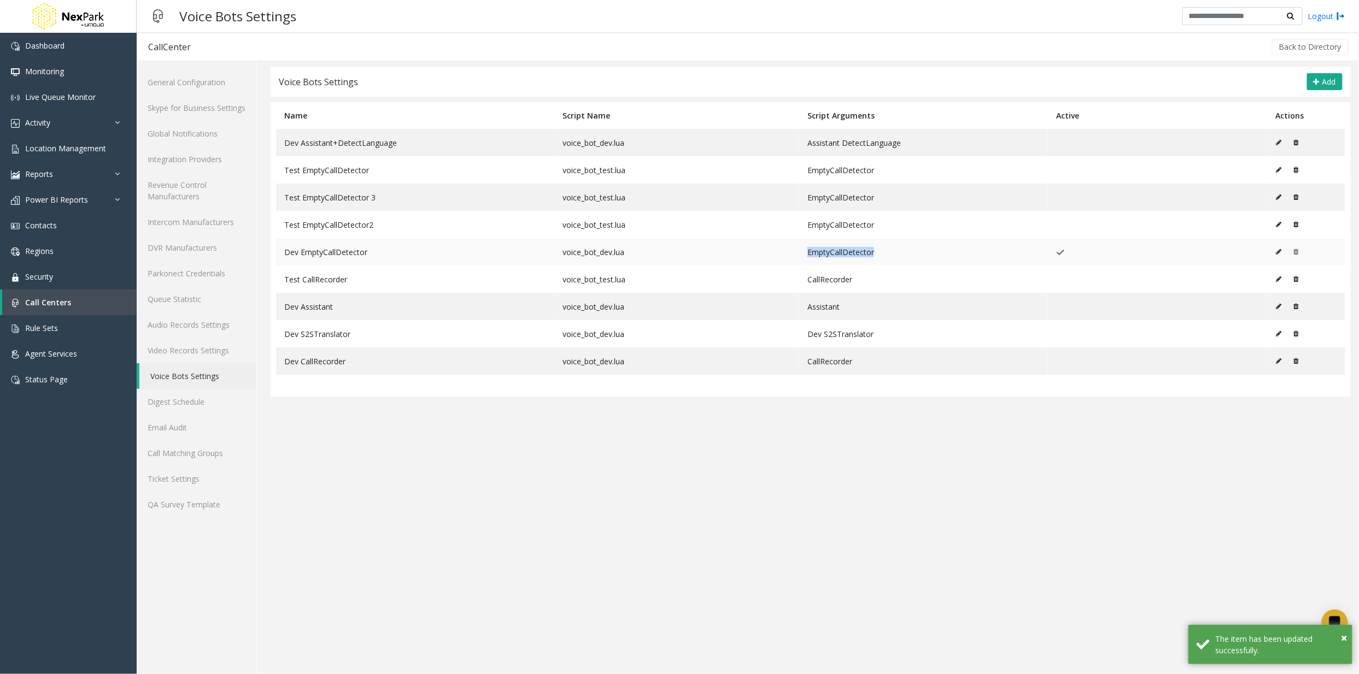
drag, startPoint x: 801, startPoint y: 252, endPoint x: 888, endPoint y: 247, distance: 87.6
click at [888, 247] on td "EmptyCallDetector" at bounding box center [923, 251] width 249 height 27
drag, startPoint x: 888, startPoint y: 247, endPoint x: 930, endPoint y: 251, distance: 41.8
click at [930, 251] on td "EmptyCallDetector" at bounding box center [923, 251] width 249 height 27
